Goal: Task Accomplishment & Management: Use online tool/utility

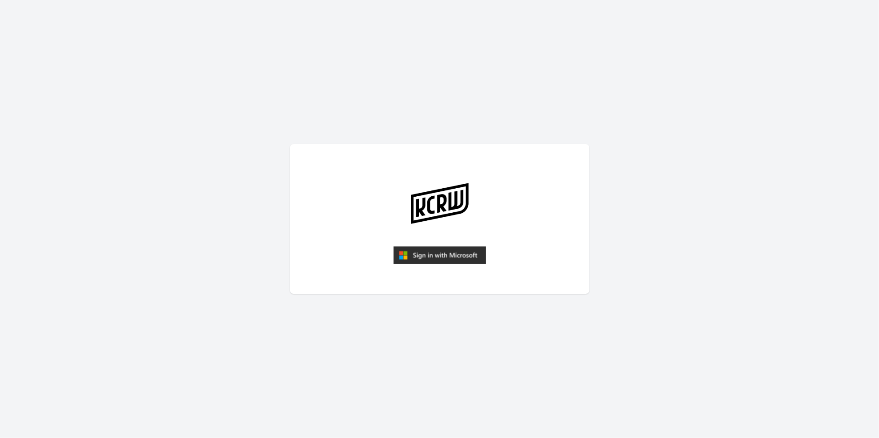
click at [440, 252] on img "submit" at bounding box center [440, 255] width 93 height 18
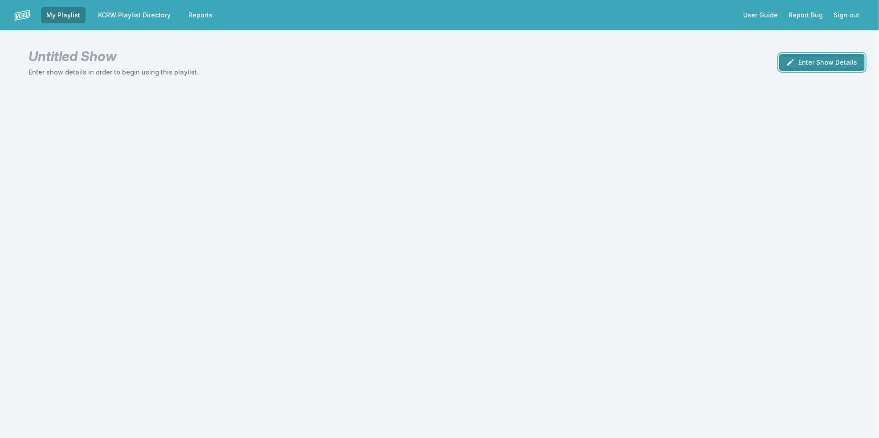
click at [838, 59] on button "Enter Show Details" at bounding box center [823, 62] width 86 height 17
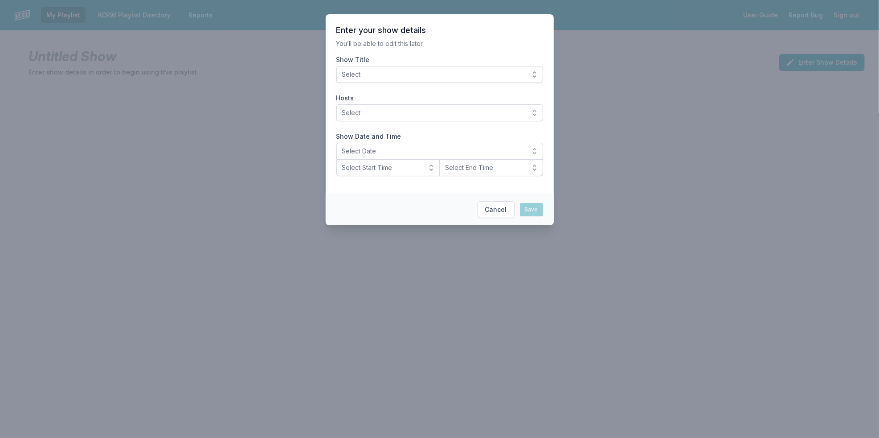
click at [484, 76] on span "Select" at bounding box center [433, 74] width 183 height 9
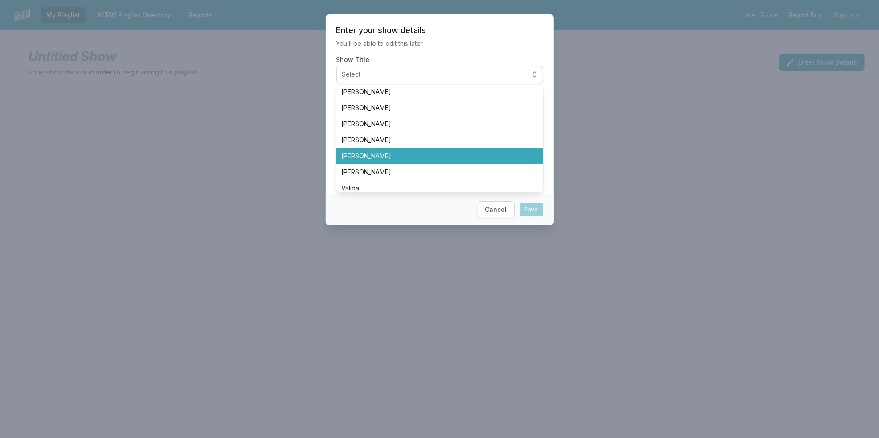
scroll to position [148, 0]
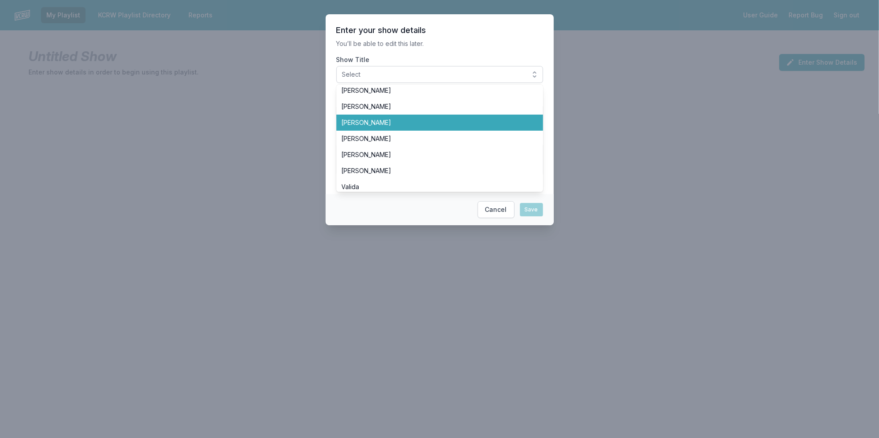
click at [500, 119] on span "Jeremy Sole" at bounding box center [434, 122] width 185 height 9
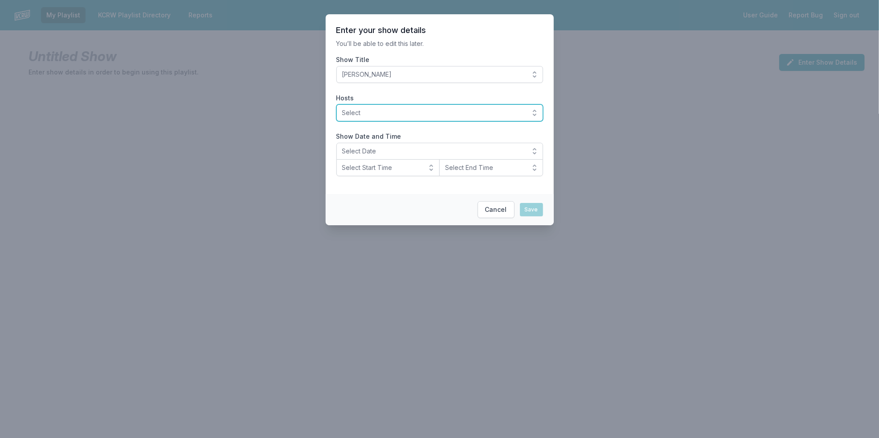
click at [488, 112] on span "Select" at bounding box center [433, 112] width 183 height 9
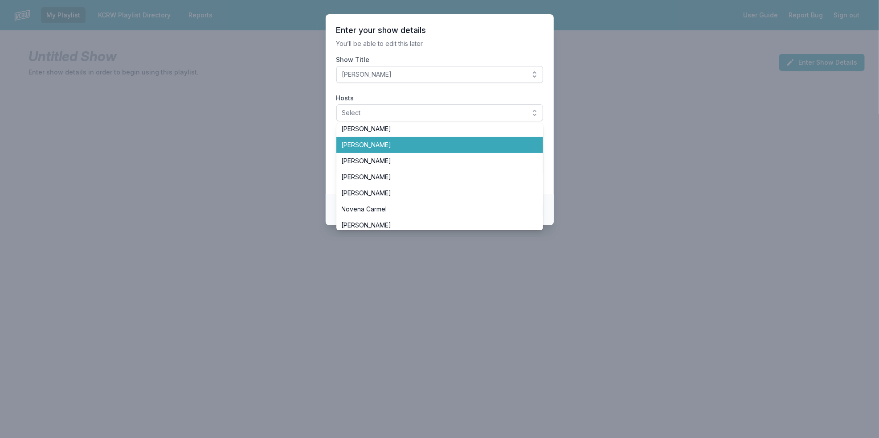
click at [439, 145] on span "Jeremy Sole" at bounding box center [434, 144] width 185 height 9
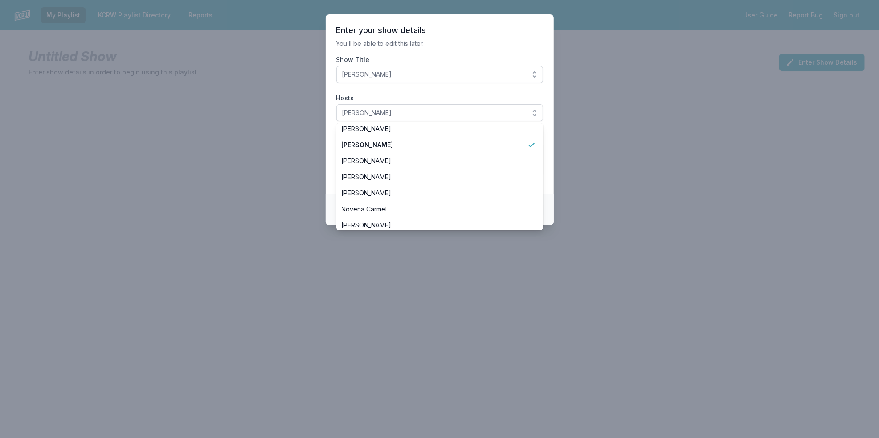
click at [331, 131] on section "Enter your show details You’ll be able to edit this later. Show Title Jeremy So…" at bounding box center [440, 104] width 228 height 180
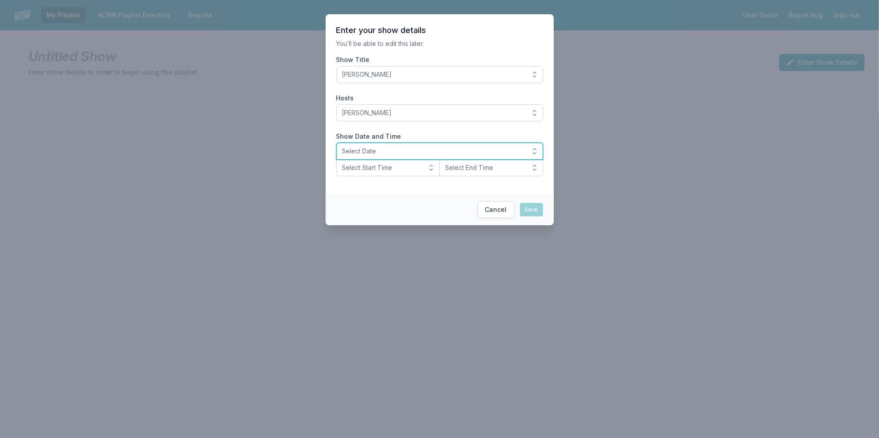
click at [360, 151] on span "Select Date" at bounding box center [433, 151] width 183 height 9
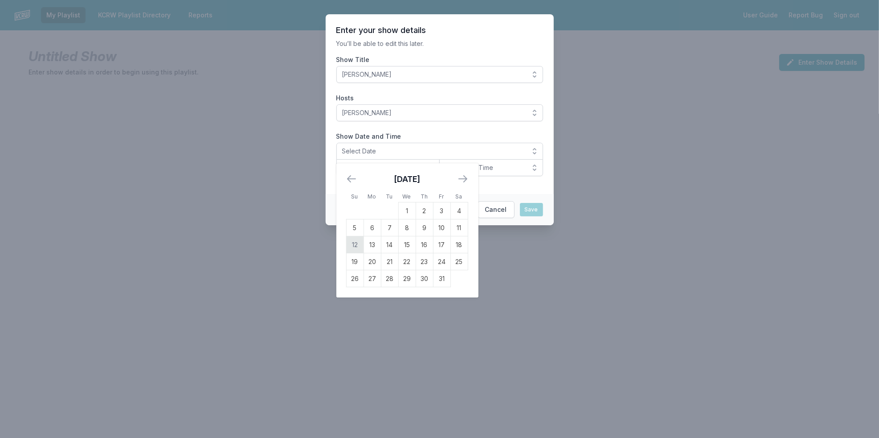
click at [352, 243] on td "12" at bounding box center [354, 244] width 17 height 17
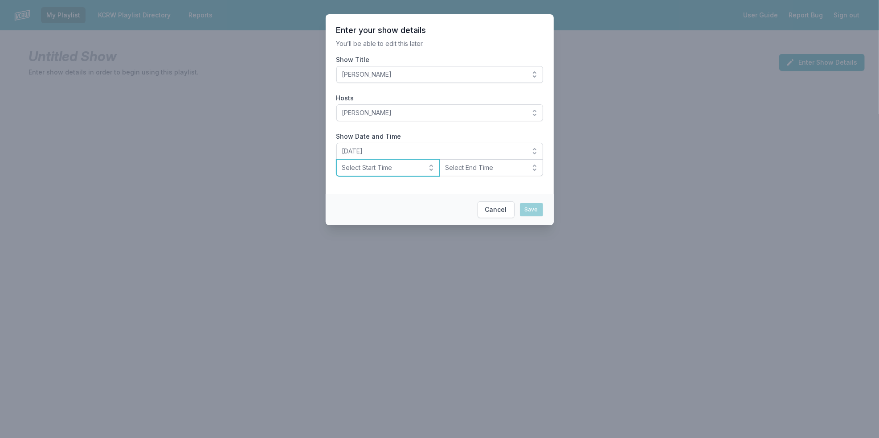
click at [369, 168] on span "Select Start Time" at bounding box center [382, 167] width 80 height 9
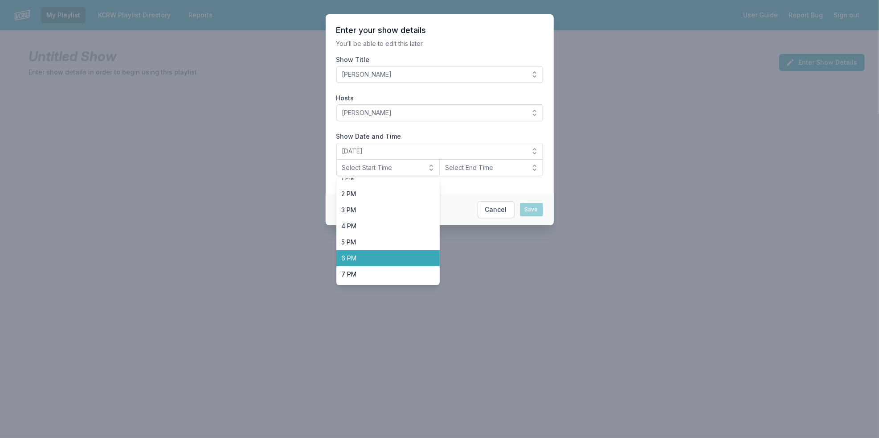
scroll to position [247, 0]
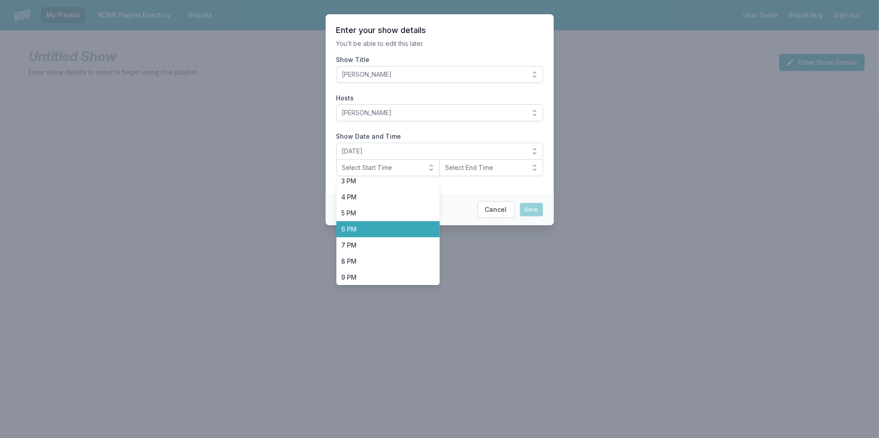
click at [388, 234] on li "6 PM" at bounding box center [389, 229] width 104 height 16
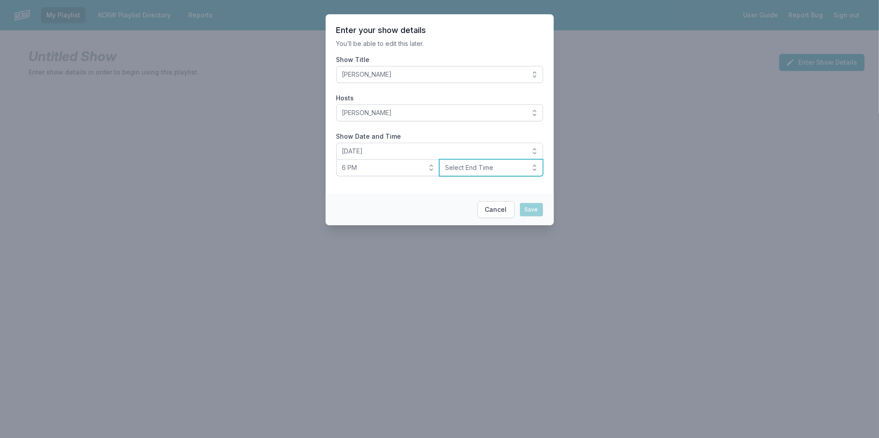
click at [475, 170] on span "Select End Time" at bounding box center [485, 167] width 80 height 9
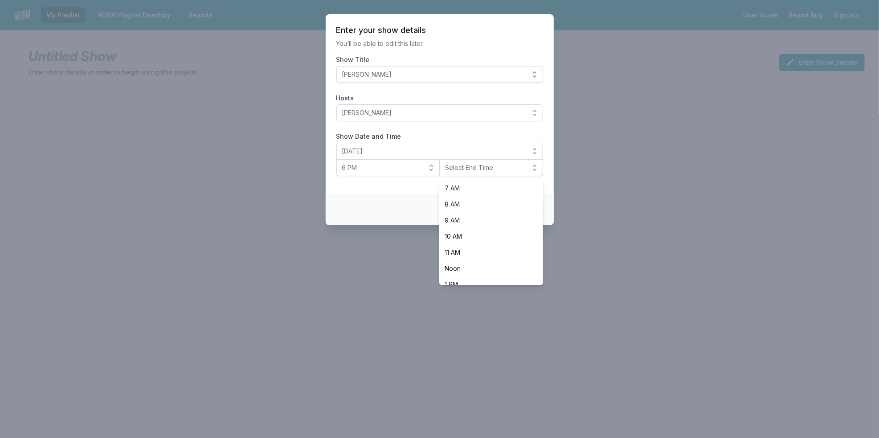
scroll to position [281, 0]
click at [506, 228] on span "8 PM" at bounding box center [486, 227] width 82 height 9
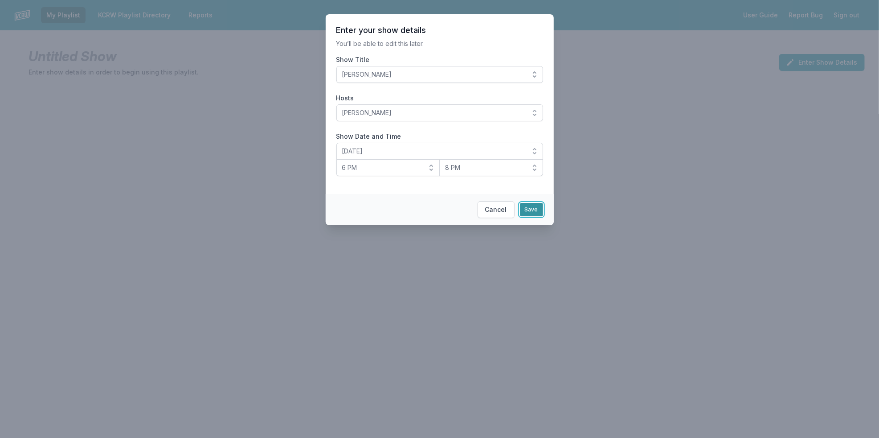
click at [534, 204] on button "Save" at bounding box center [531, 209] width 23 height 13
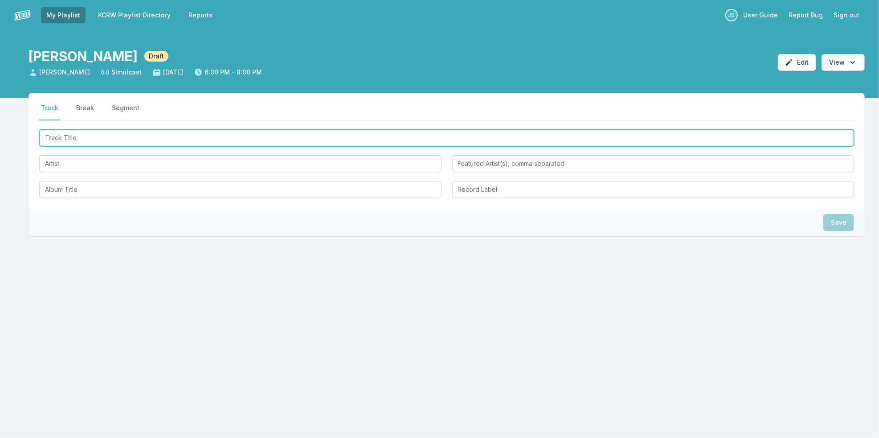
click at [313, 136] on input "Track Title" at bounding box center [446, 137] width 815 height 17
type input "You're Not Blind"
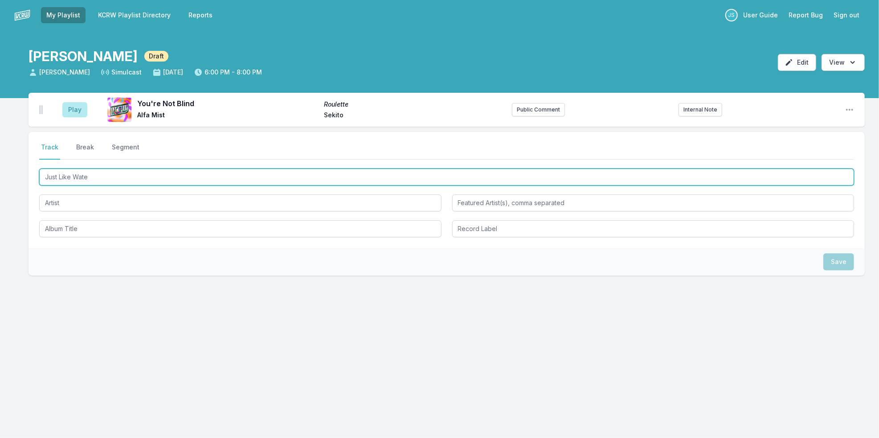
type input "Just Like Water"
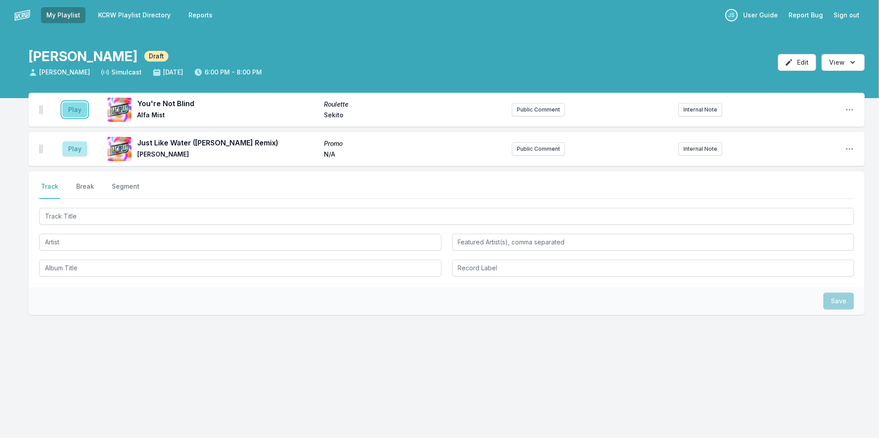
drag, startPoint x: 64, startPoint y: 111, endPoint x: 69, endPoint y: 105, distance: 7.0
click at [65, 110] on button "Play" at bounding box center [74, 109] width 25 height 15
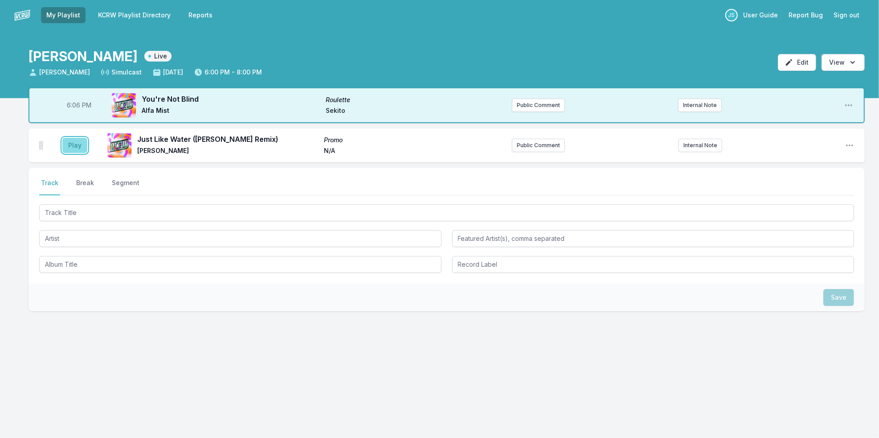
click at [75, 148] on button "Play" at bounding box center [74, 145] width 25 height 15
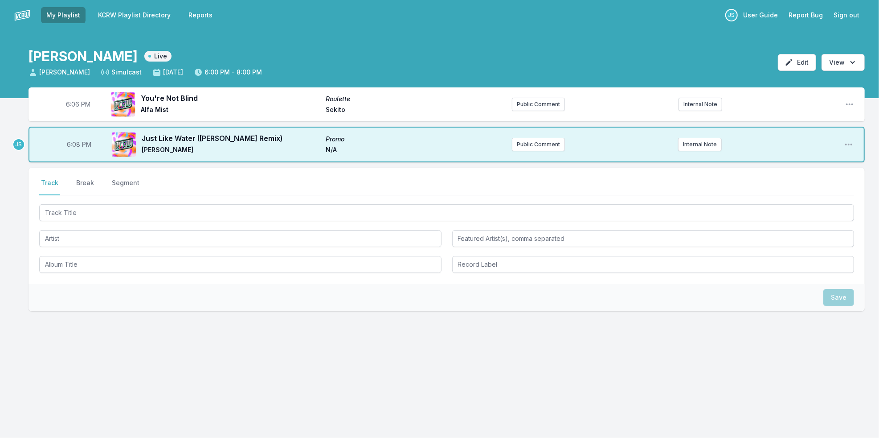
click at [79, 107] on span "6:06 PM" at bounding box center [78, 104] width 25 height 9
click at [71, 105] on input "18:06" at bounding box center [78, 104] width 50 height 17
type input "18:00"
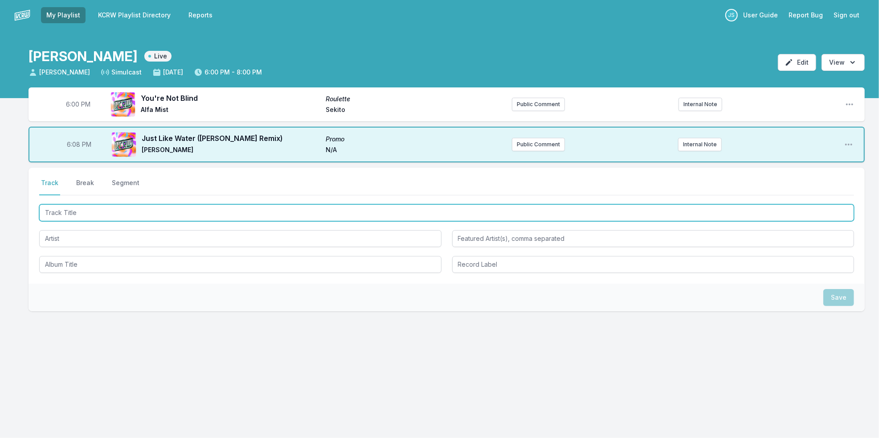
click at [103, 217] on input "Track Title" at bounding box center [446, 212] width 815 height 17
type input "This Is The Day (Live Band Version)"
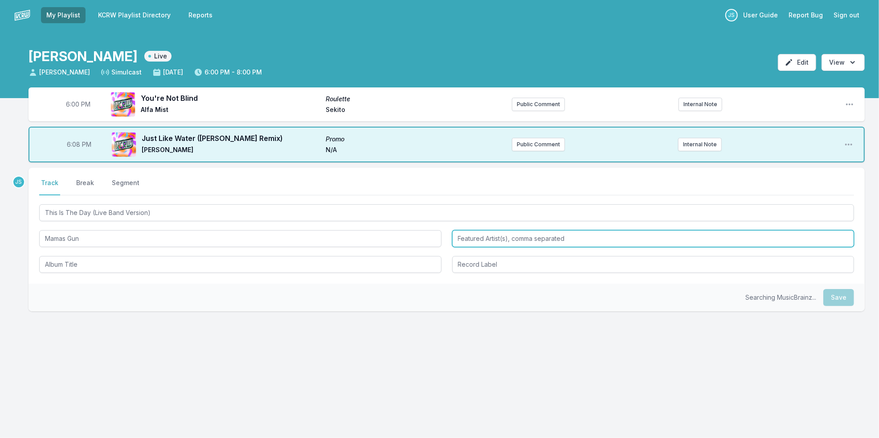
type input "Mamas Gun"
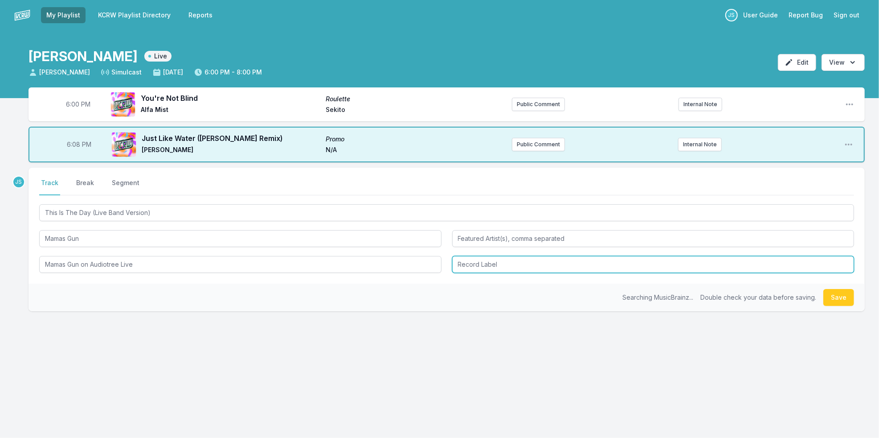
type input "Mamas Gun on Audiotree Live"
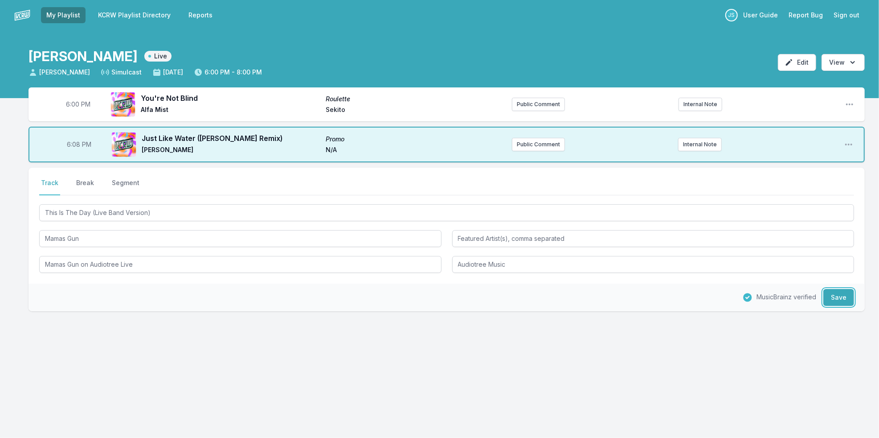
type input "Audiotree Music"
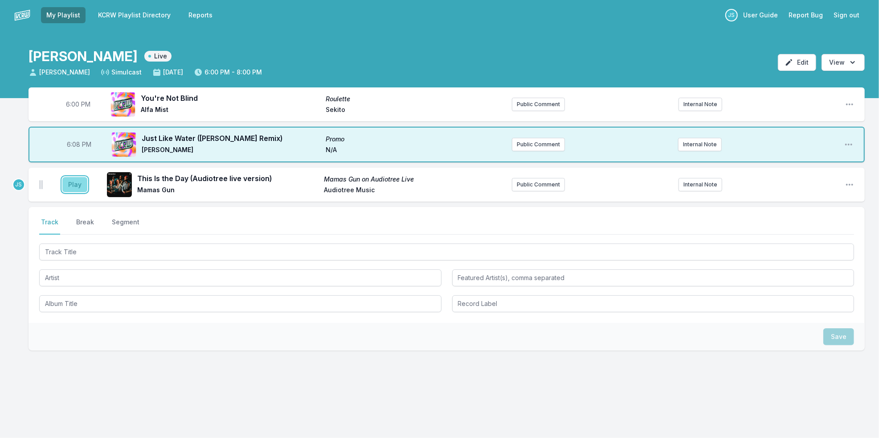
click at [72, 180] on button "Play" at bounding box center [74, 184] width 25 height 15
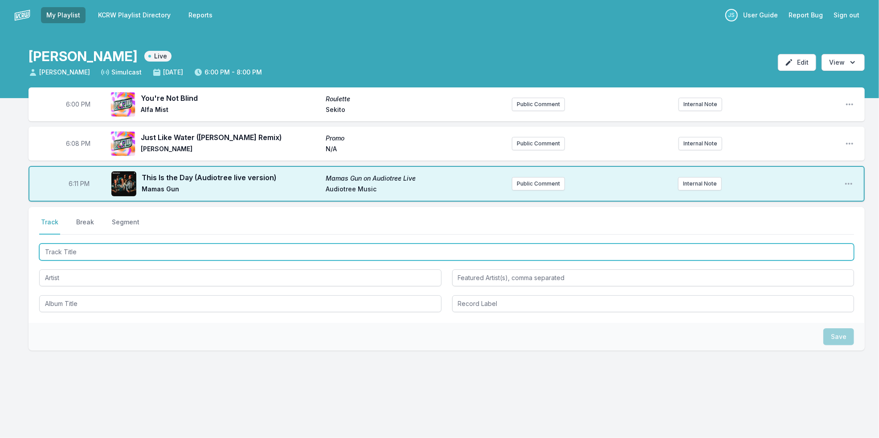
click at [84, 248] on input "Track Title" at bounding box center [446, 251] width 815 height 17
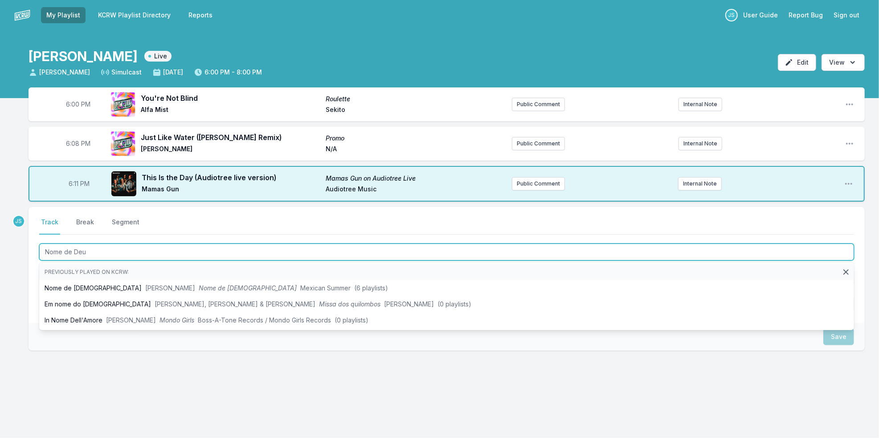
type input "Nome de Deus"
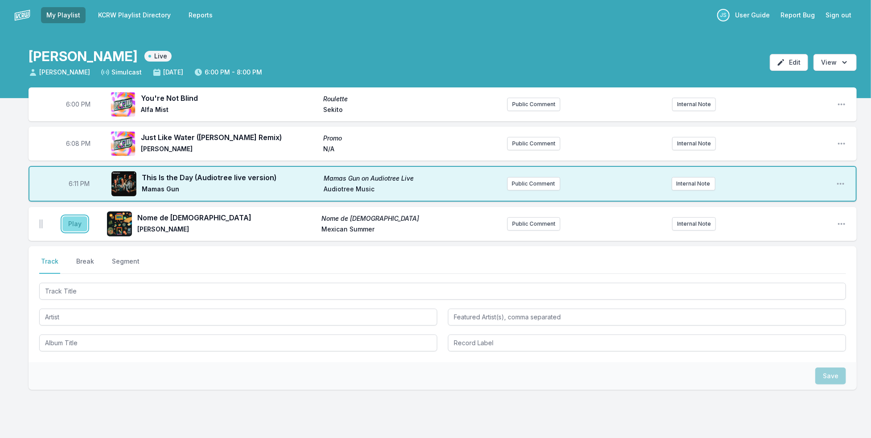
click at [73, 219] on button "Play" at bounding box center [74, 223] width 25 height 15
